Goal: Information Seeking & Learning: Learn about a topic

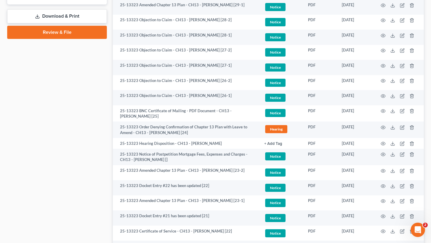
scroll to position [371, 0]
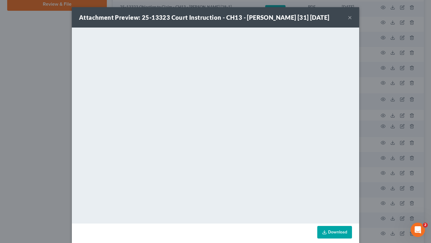
click at [352, 21] on button "×" at bounding box center [350, 17] width 4 height 7
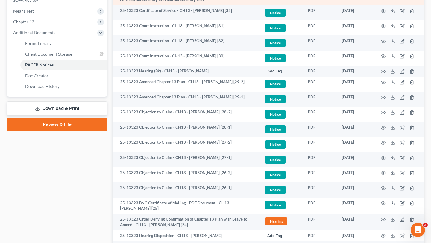
scroll to position [251, 0]
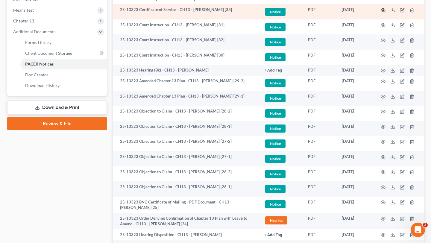
click at [381, 13] on icon "button" at bounding box center [383, 10] width 5 height 5
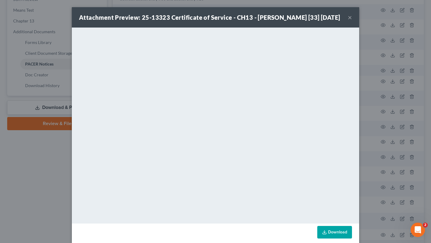
click at [352, 21] on button "×" at bounding box center [350, 17] width 4 height 7
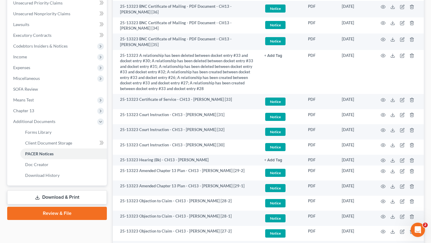
scroll to position [158, 0]
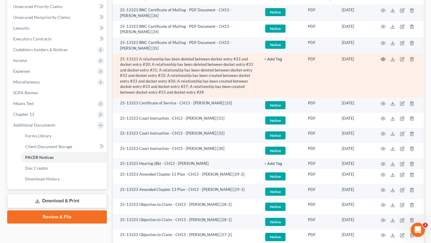
click at [383, 60] on circle "button" at bounding box center [383, 59] width 1 height 1
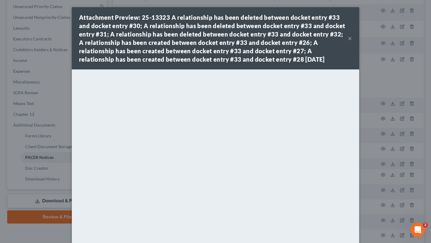
click at [352, 42] on button "×" at bounding box center [350, 38] width 4 height 7
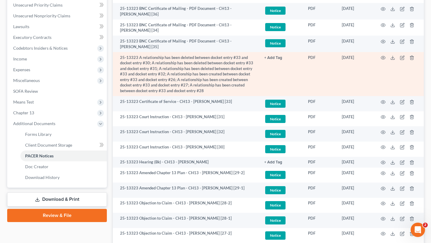
scroll to position [0, 0]
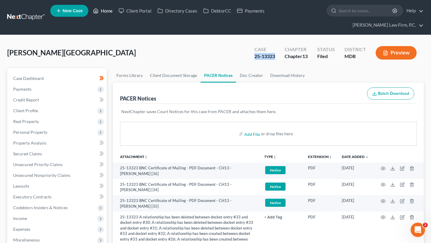
click at [116, 14] on link "Home" at bounding box center [102, 10] width 25 height 11
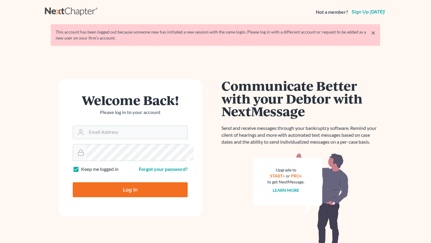
type input "timothy@chamberslawlawyers.com"
click at [132, 197] on input "Log In" at bounding box center [130, 189] width 115 height 15
type input "Thinking..."
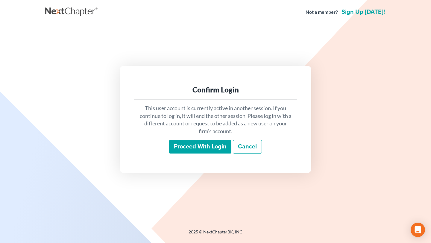
click at [212, 144] on div "This user account is currently active in another session. If you continue to lo…" at bounding box center [215, 129] width 163 height 59
click at [204, 154] on input "Proceed with login" at bounding box center [200, 147] width 62 height 14
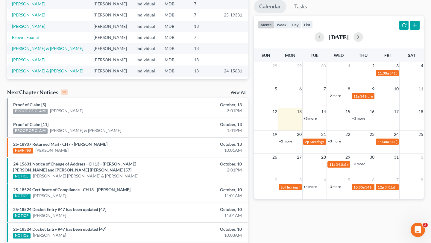
click at [313, 121] on link "+3 more" at bounding box center [310, 118] width 13 height 4
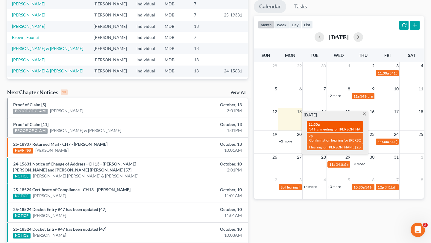
click at [321, 131] on span "341(a) meeting for [PERSON_NAME]" at bounding box center [338, 129] width 58 height 4
